Goal: Task Accomplishment & Management: Manage account settings

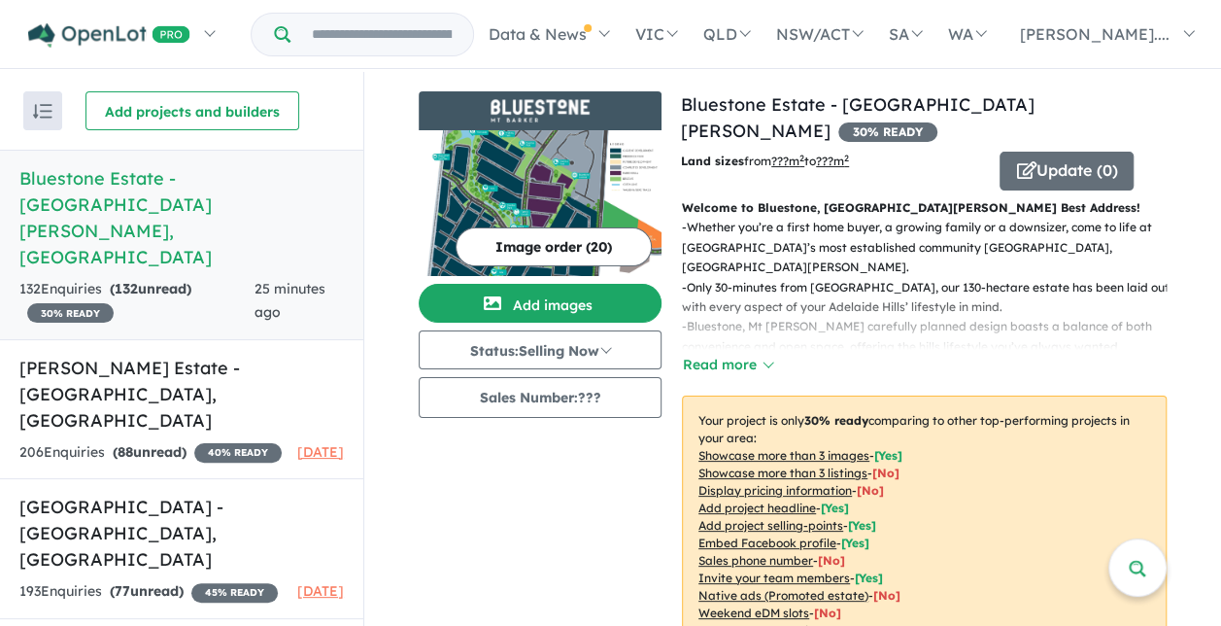
click at [145, 278] on div "132 Enquir ies ( 132 unread) 30 % READY" at bounding box center [136, 301] width 235 height 47
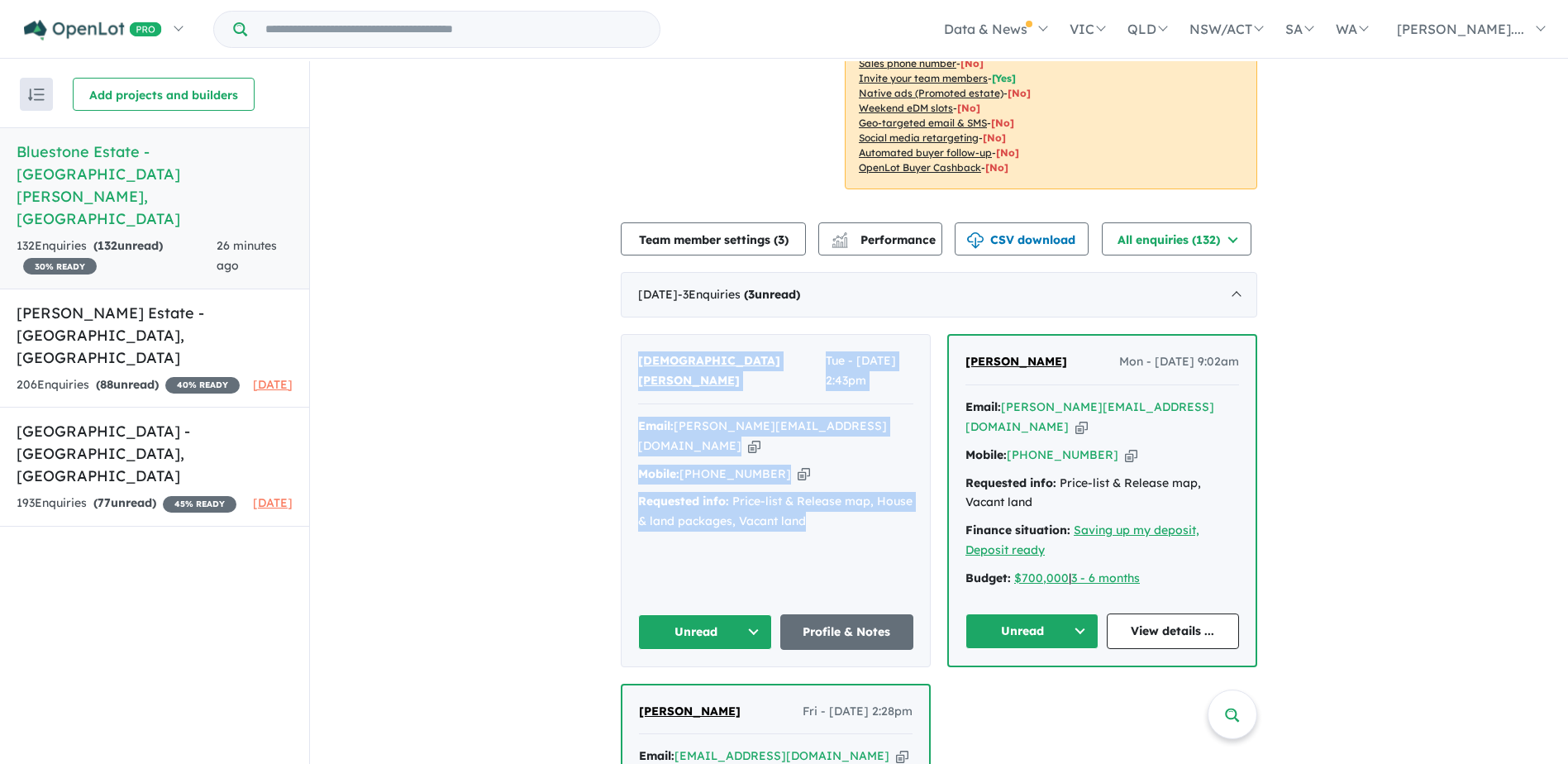
drag, startPoint x: 631, startPoint y: 338, endPoint x: 811, endPoint y: 464, distance: 219.7
click at [811, 464] on div "Vaish Narkar Tue - 12/08/2025, 2:43pm Email: vaish@anucorp.com.au Copied! Mobil…" at bounding box center [776, 500] width 308 height 331
copy div "Vaish Narkar Tue - 12/08/2025, 2:43pm Email: vaish@anucorp.com.au Copied! Mobil…"
